Goal: Check status: Check status

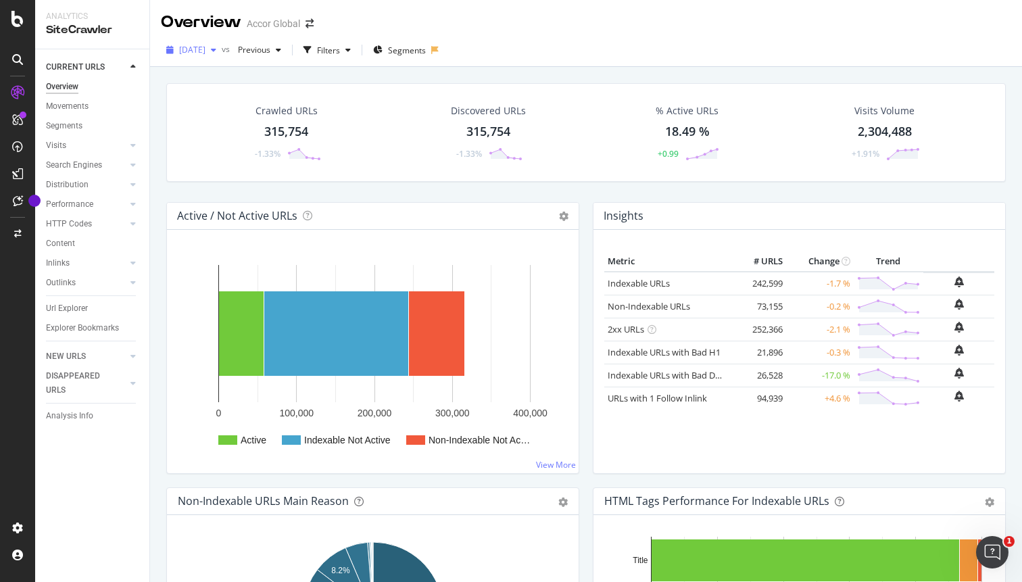
click at [205, 48] on span "[DATE]" at bounding box center [192, 49] width 26 height 11
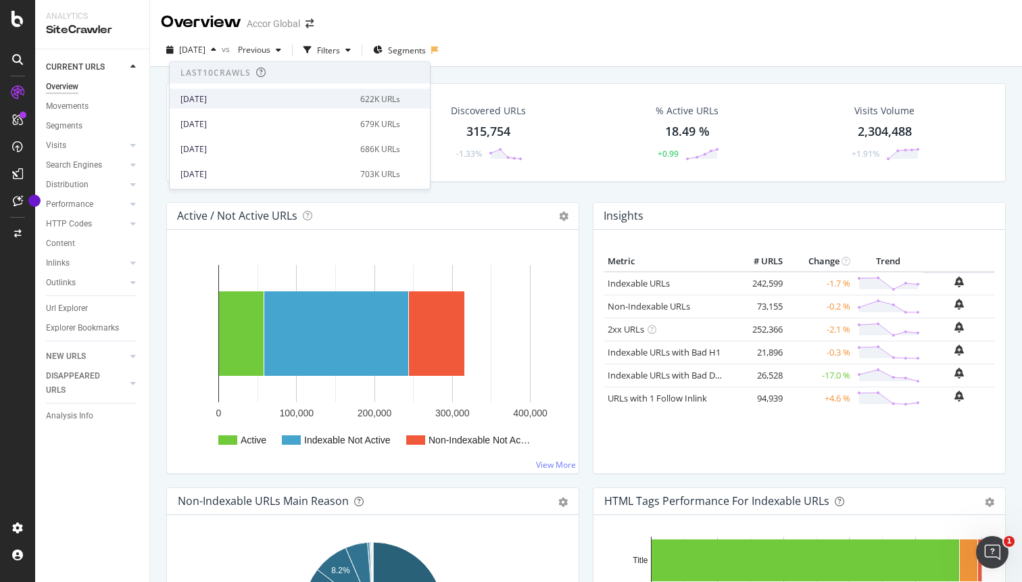
click at [227, 98] on div "[DATE]" at bounding box center [266, 99] width 172 height 12
